Goal: Task Accomplishment & Management: Use online tool/utility

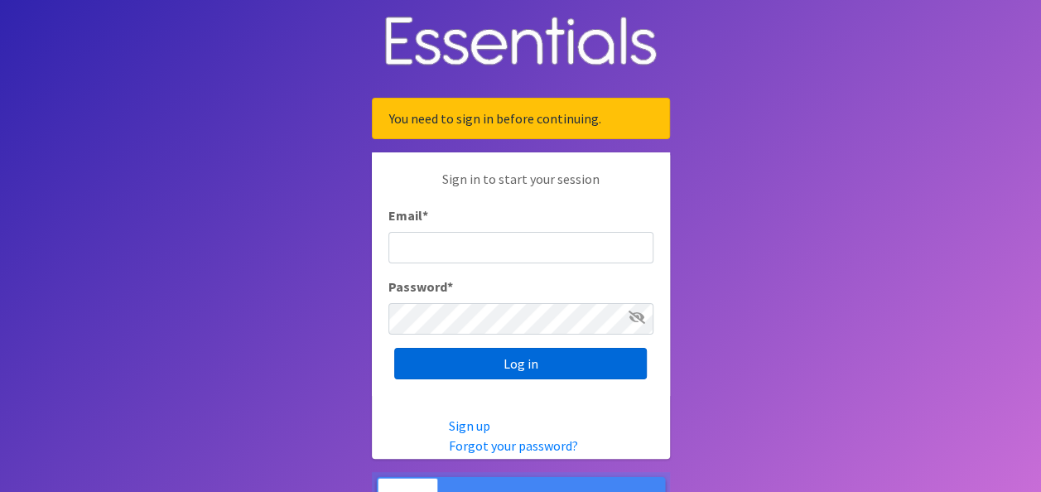
type input "[PERSON_NAME][EMAIL_ADDRESS][PERSON_NAME][DOMAIN_NAME]"
click at [497, 367] on input "Log in" at bounding box center [520, 363] width 253 height 31
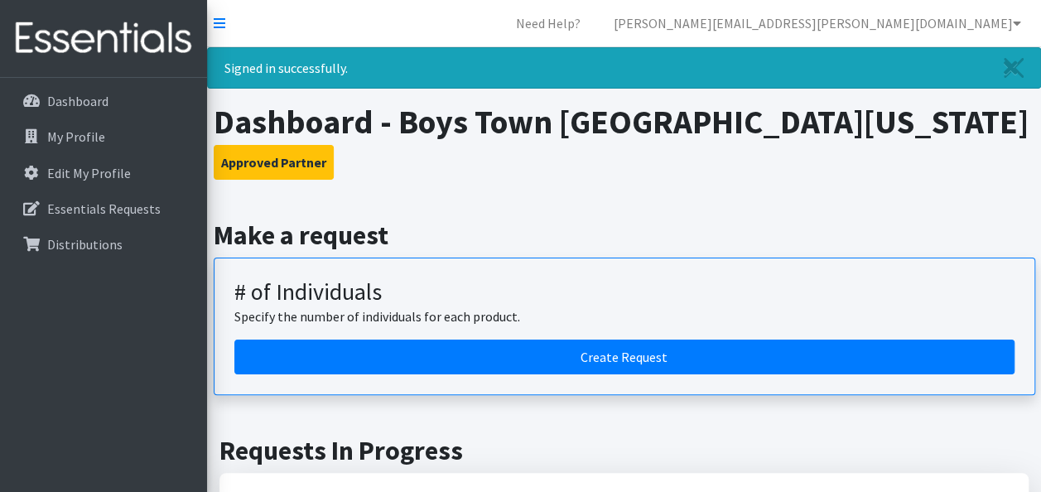
click at [611, 174] on h3 "Approved Partner" at bounding box center [624, 162] width 821 height 35
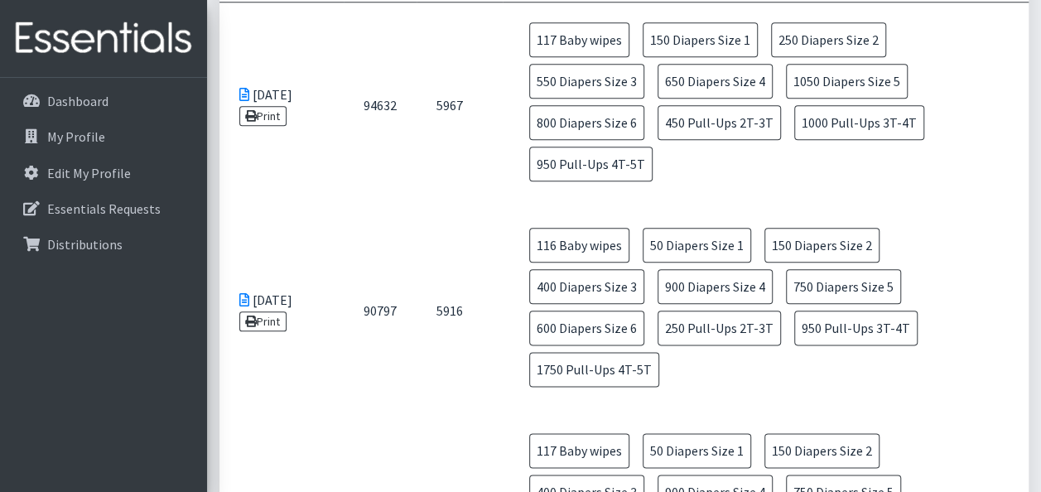
scroll to position [795, 0]
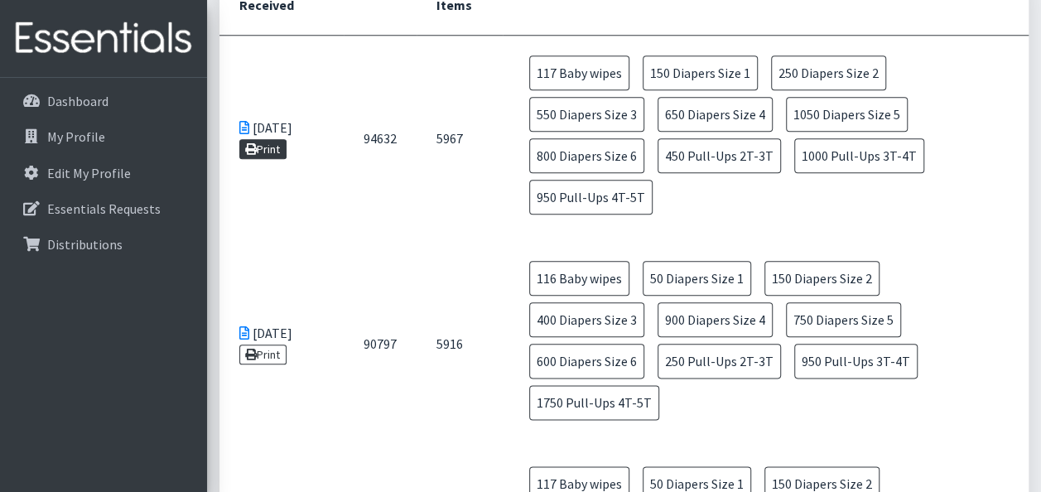
click at [267, 149] on link "Print" at bounding box center [262, 149] width 47 height 20
